Goal: Information Seeking & Learning: Learn about a topic

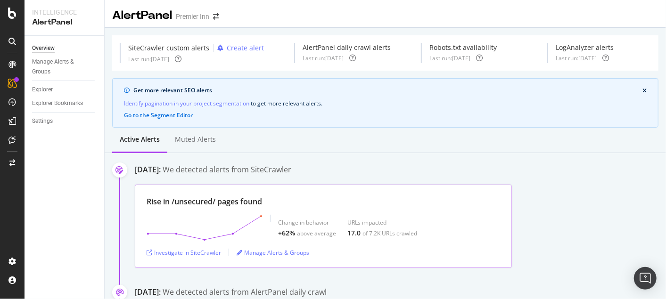
click at [344, 205] on div "Rise in /unsecured/ pages found" at bounding box center [323, 202] width 353 height 11
click at [191, 253] on div "Investigate in SiteCrawler" at bounding box center [184, 253] width 74 height 8
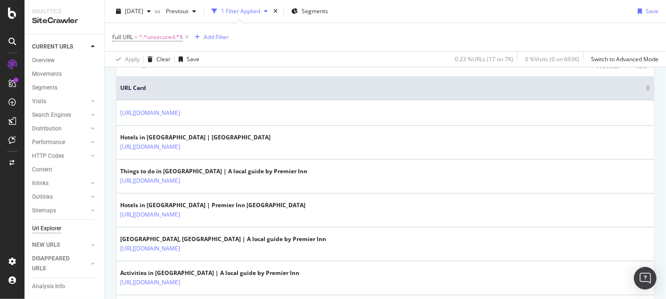
scroll to position [209, 0]
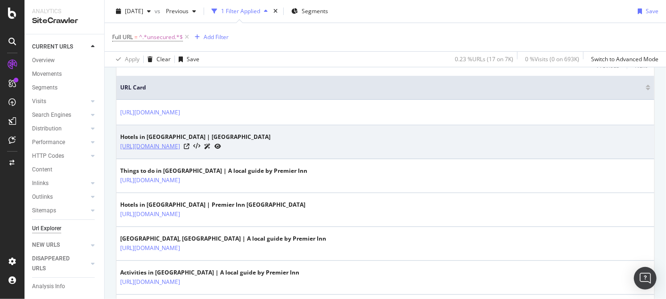
click at [180, 146] on link "[URL][DOMAIN_NAME]" at bounding box center [150, 146] width 60 height 9
drag, startPoint x: 436, startPoint y: 143, endPoint x: 120, endPoint y: 148, distance: 316.8
click at [120, 148] on div "[URL][DOMAIN_NAME]" at bounding box center [195, 146] width 150 height 10
copy tbody "[URL][DOMAIN_NAME]"
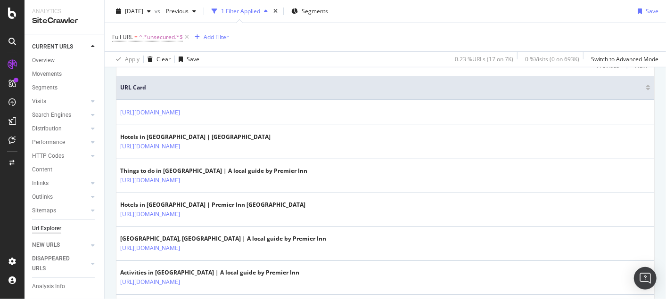
click at [110, 142] on div "URLs Crawled By Botify By pagetype Chart (by Value) Table Expand Export as CSV …" at bounding box center [385, 295] width 561 height 803
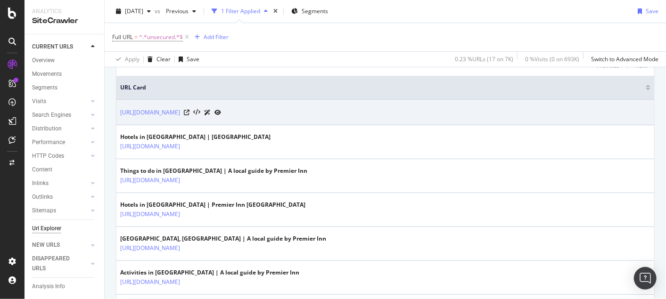
drag, startPoint x: 412, startPoint y: 112, endPoint x: 120, endPoint y: 104, distance: 292.8
click at [120, 104] on td "[URL][DOMAIN_NAME]" at bounding box center [385, 112] width 538 height 25
copy link "[URL][DOMAIN_NAME]"
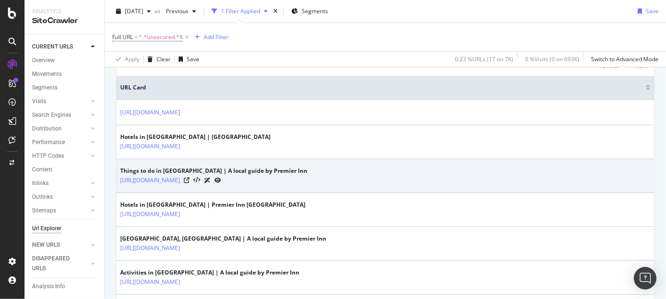
drag, startPoint x: 115, startPoint y: 192, endPoint x: 116, endPoint y: 188, distance: 4.8
click at [115, 192] on div "URLs Crawled By Botify By pagetype Chart (by Value) Table Expand Export as CSV …" at bounding box center [385, 295] width 561 height 803
drag, startPoint x: 116, startPoint y: 178, endPoint x: 388, endPoint y: 184, distance: 272.0
click at [388, 184] on td "Things to do in [GEOGRAPHIC_DATA] | A local guide by Premier Inn [URL][DOMAIN_N…" at bounding box center [385, 176] width 538 height 34
copy link "[URL][DOMAIN_NAME]"
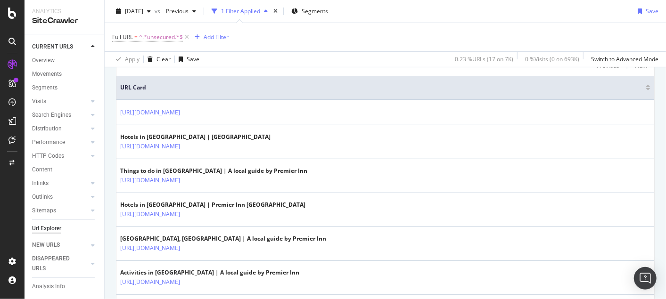
click at [110, 214] on div "URLs Crawled By Botify By pagetype Chart (by Value) Table Expand Export as CSV …" at bounding box center [385, 295] width 561 height 803
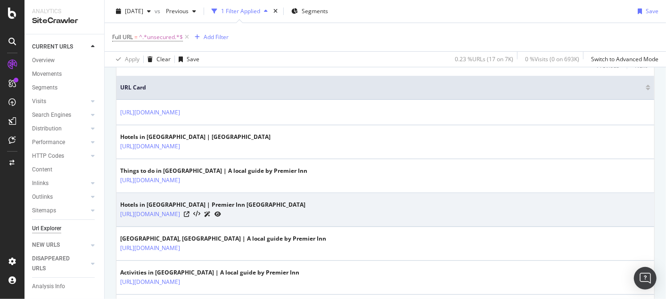
drag, startPoint x: 119, startPoint y: 215, endPoint x: 433, endPoint y: 219, distance: 313.9
click at [433, 219] on td "Hotels in [GEOGRAPHIC_DATA] | Premier Inn [GEOGRAPHIC_DATA] [URL][DOMAIN_NAME]" at bounding box center [385, 210] width 538 height 34
copy link "[URL][DOMAIN_NAME]"
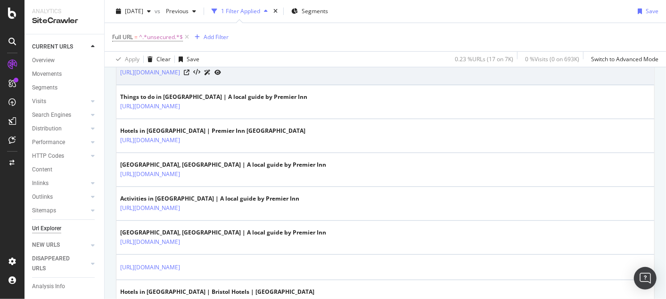
scroll to position [284, 0]
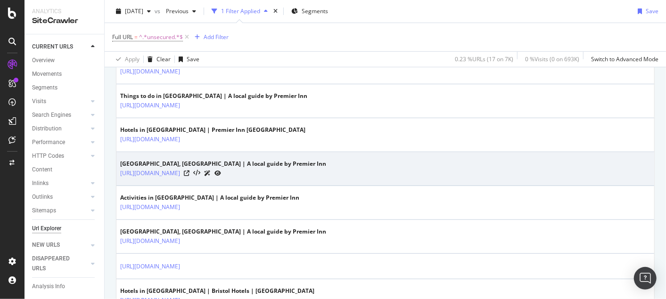
drag, startPoint x: 118, startPoint y: 175, endPoint x: 439, endPoint y: 181, distance: 321.0
click at [439, 181] on td "[GEOGRAPHIC_DATA], [GEOGRAPHIC_DATA] | A local guide by Premier Inn [URL][DOMAI…" at bounding box center [385, 169] width 538 height 34
copy link "[URL][DOMAIN_NAME]"
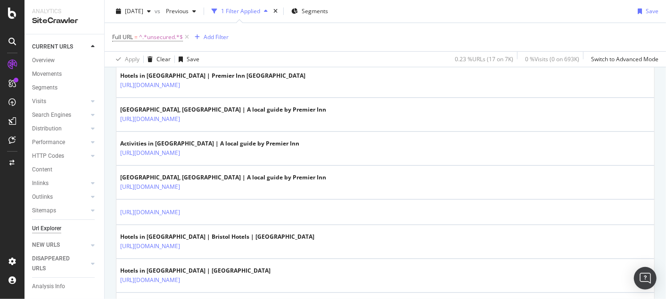
scroll to position [335, 0]
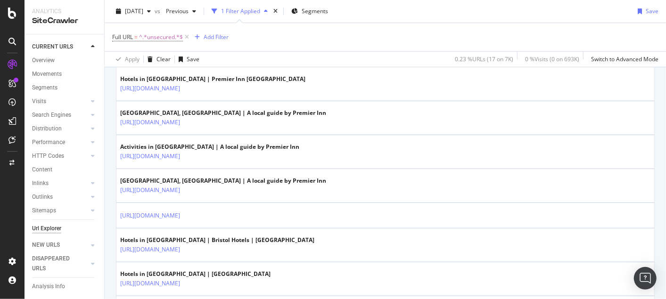
click at [114, 157] on div "URLs Crawled By Botify By pagetype Chart (by Value) Table Expand Export as CSV …" at bounding box center [385, 169] width 561 height 803
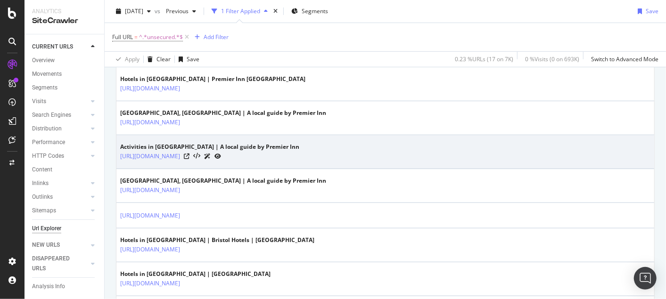
drag, startPoint x: 162, startPoint y: 158, endPoint x: 330, endPoint y: 165, distance: 168.0
click at [330, 165] on div "URLs Crawled By Botify By pagetype Chart (by Value) Table Expand Export as CSV …" at bounding box center [385, 169] width 561 height 803
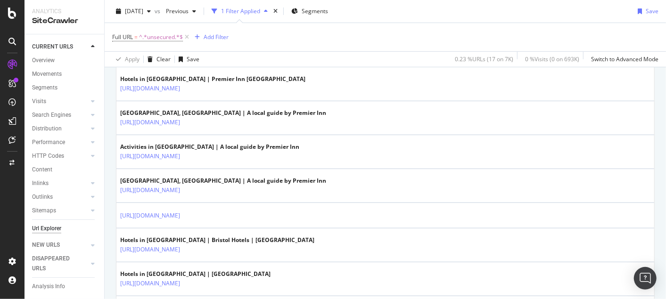
click at [113, 157] on div "URLs Crawled By Botify By pagetype Chart (by Value) Table Expand Export as CSV …" at bounding box center [385, 169] width 561 height 803
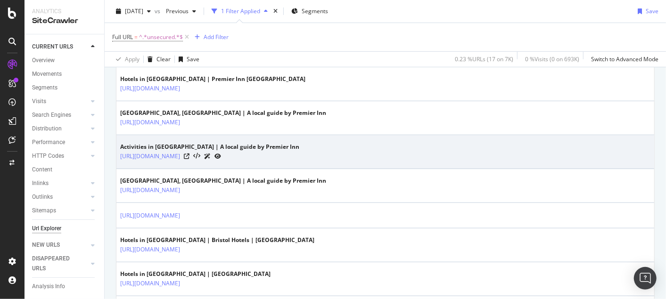
drag, startPoint x: 118, startPoint y: 156, endPoint x: 410, endPoint y: 157, distance: 291.7
click at [410, 157] on td "Activities in [GEOGRAPHIC_DATA] | A local guide by Premier Inn [URL][DOMAIN_NAM…" at bounding box center [385, 152] width 538 height 34
copy link "[URL][DOMAIN_NAME]"
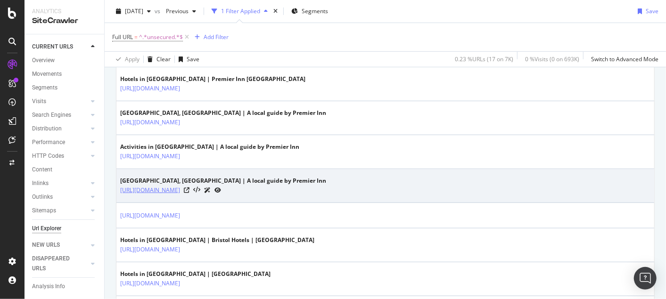
drag, startPoint x: 117, startPoint y: 190, endPoint x: 431, endPoint y: 191, distance: 313.9
click at [431, 191] on td "[GEOGRAPHIC_DATA], [GEOGRAPHIC_DATA] | A local guide by Premier Inn [URL][DOMAI…" at bounding box center [385, 186] width 538 height 34
copy link "[URL][DOMAIN_NAME]"
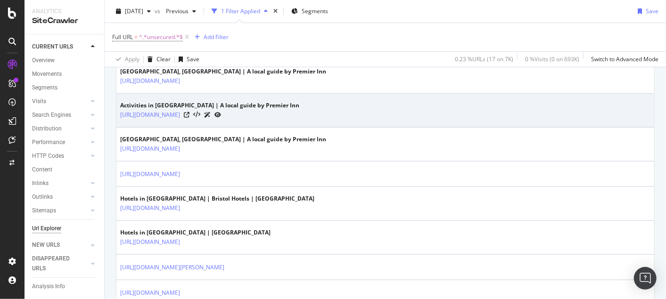
scroll to position [377, 0]
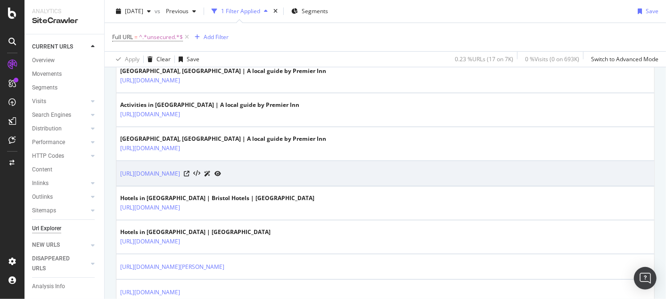
drag, startPoint x: 117, startPoint y: 172, endPoint x: 410, endPoint y: 177, distance: 293.2
click at [410, 177] on td "[URL][DOMAIN_NAME]" at bounding box center [385, 173] width 538 height 25
copy link "[URL][DOMAIN_NAME]"
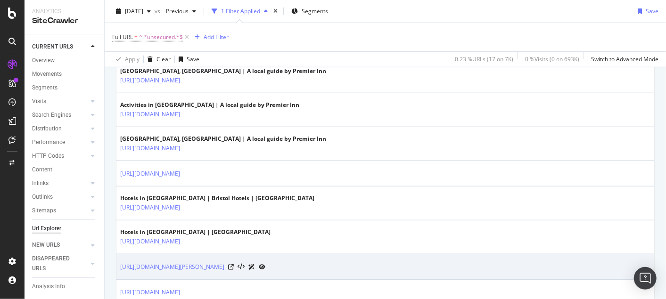
scroll to position [428, 0]
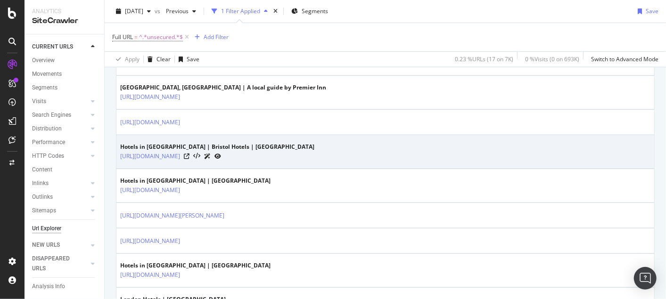
drag, startPoint x: 117, startPoint y: 156, endPoint x: 395, endPoint y: 160, distance: 278.1
click at [395, 160] on td "Hotels in [GEOGRAPHIC_DATA] | Bristol Hotels | Premier Inn [URL][DOMAIN_NAME]" at bounding box center [385, 152] width 538 height 34
copy link "[URL][DOMAIN_NAME]"
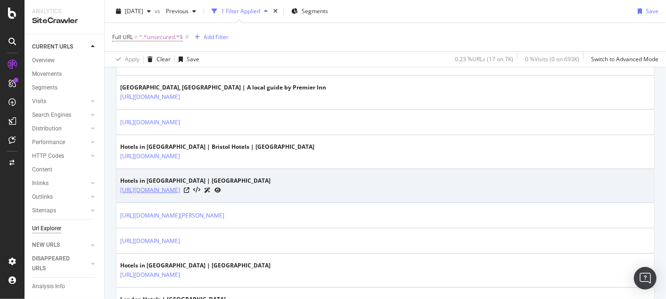
drag, startPoint x: 117, startPoint y: 194, endPoint x: 464, endPoint y: 191, distance: 346.9
click at [464, 191] on td "Hotels in [GEOGRAPHIC_DATA] | Premier Inn [URL][DOMAIN_NAME]" at bounding box center [385, 186] width 538 height 34
copy link "[URL][DOMAIN_NAME]"
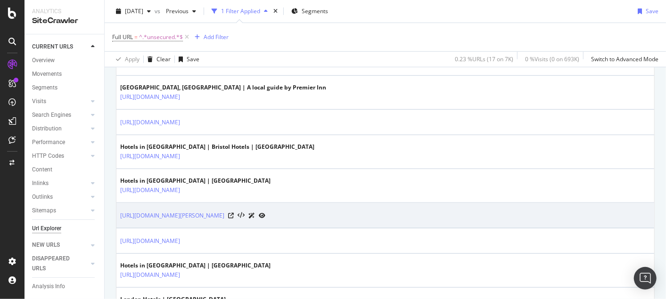
scroll to position [463, 0]
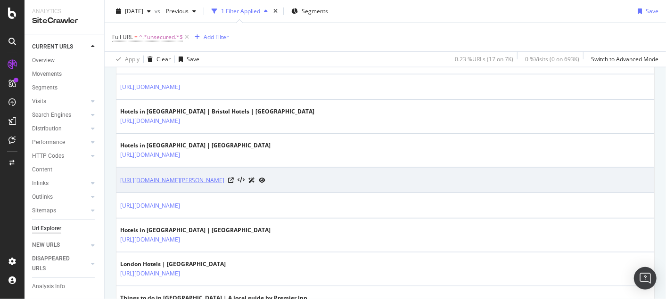
drag, startPoint x: 118, startPoint y: 175, endPoint x: 478, endPoint y: 182, distance: 359.7
click at [478, 182] on td "[URL][DOMAIN_NAME][PERSON_NAME]" at bounding box center [385, 180] width 538 height 25
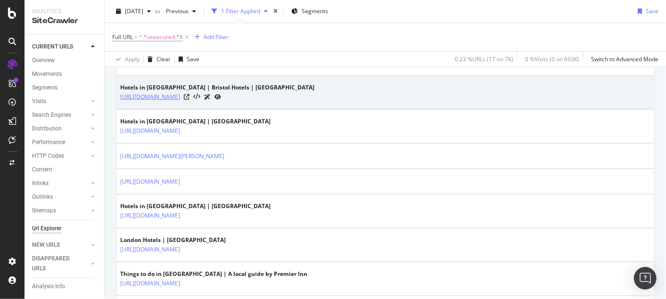
scroll to position [495, 0]
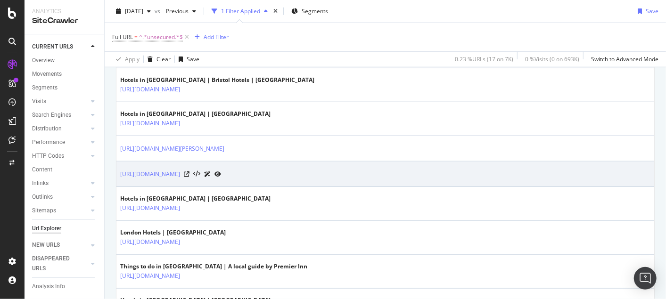
drag, startPoint x: 119, startPoint y: 174, endPoint x: 413, endPoint y: 177, distance: 294.6
click at [413, 177] on td "[URL][DOMAIN_NAME]" at bounding box center [385, 174] width 538 height 25
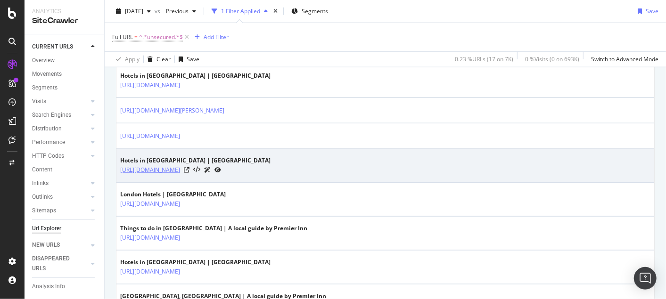
scroll to position [534, 0]
drag, startPoint x: 116, startPoint y: 163, endPoint x: 434, endPoint y: 174, distance: 317.4
click at [434, 174] on td "Hotels in [GEOGRAPHIC_DATA] | Premier Inn [URL][DOMAIN_NAME]" at bounding box center [385, 165] width 538 height 34
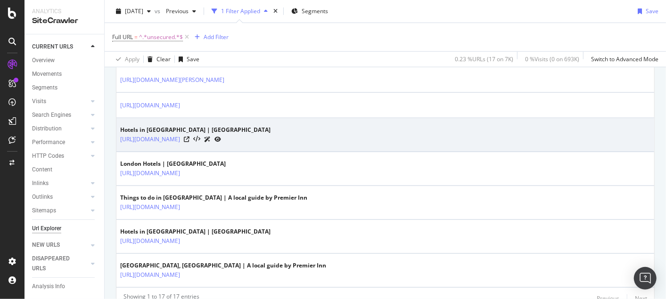
scroll to position [564, 0]
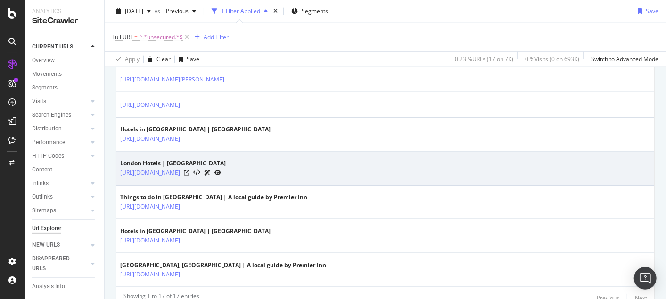
click at [116, 169] on td "London Hotels | Premier Inn [URL][DOMAIN_NAME]" at bounding box center [385, 169] width 538 height 34
drag, startPoint x: 117, startPoint y: 170, endPoint x: 417, endPoint y: 177, distance: 300.3
click at [417, 177] on td "London Hotels | Premier Inn [URL][DOMAIN_NAME]" at bounding box center [385, 169] width 538 height 34
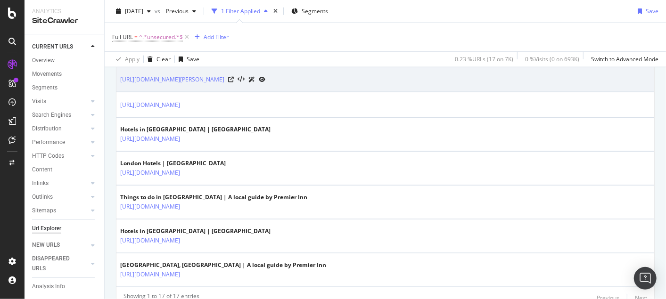
scroll to position [603, 0]
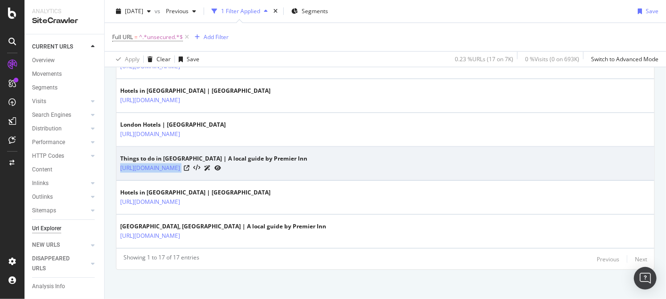
drag, startPoint x: 118, startPoint y: 163, endPoint x: 392, endPoint y: 168, distance: 273.9
click at [392, 168] on td "Things to do in [GEOGRAPHIC_DATA] | A local guide by Premier Inn [URL][DOMAIN_N…" at bounding box center [385, 164] width 538 height 34
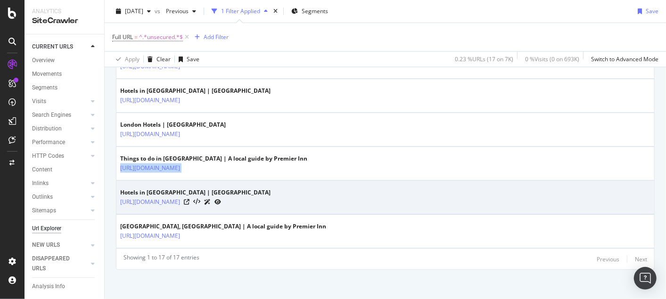
drag, startPoint x: 117, startPoint y: 205, endPoint x: 452, endPoint y: 205, distance: 334.6
click at [452, 205] on td "Hotels in [GEOGRAPHIC_DATA] | Premier Inn [URL][DOMAIN_NAME]" at bounding box center [385, 198] width 538 height 34
